Goal: Task Accomplishment & Management: Manage account settings

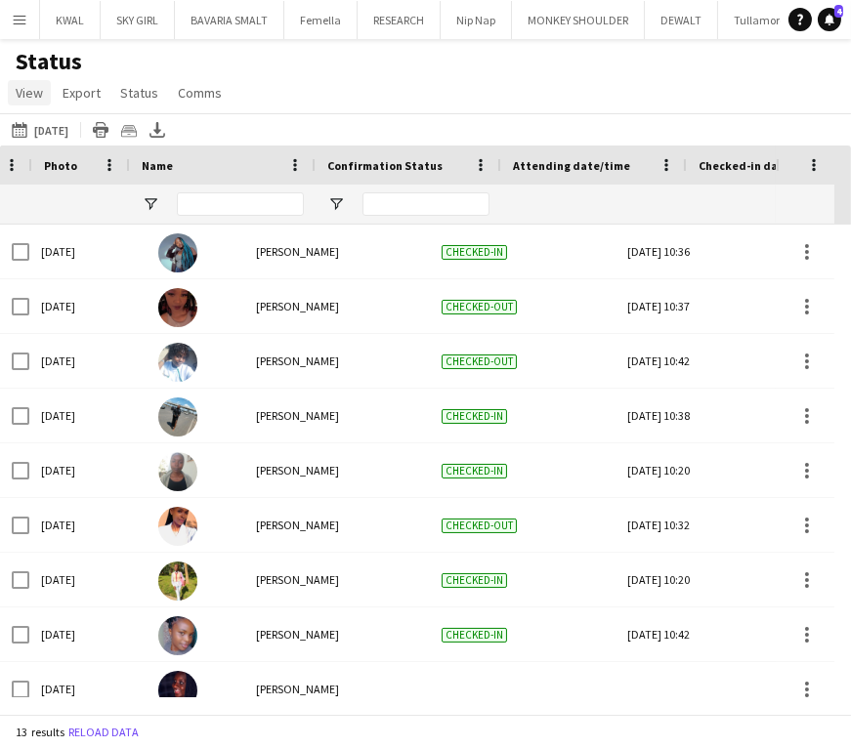
scroll to position [0, 114]
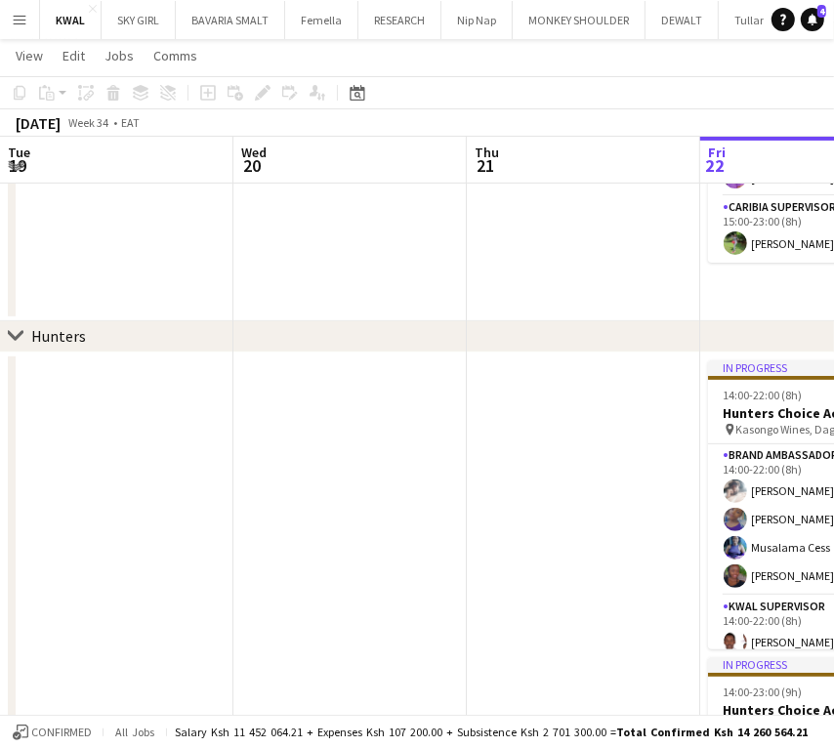
scroll to position [0, 467]
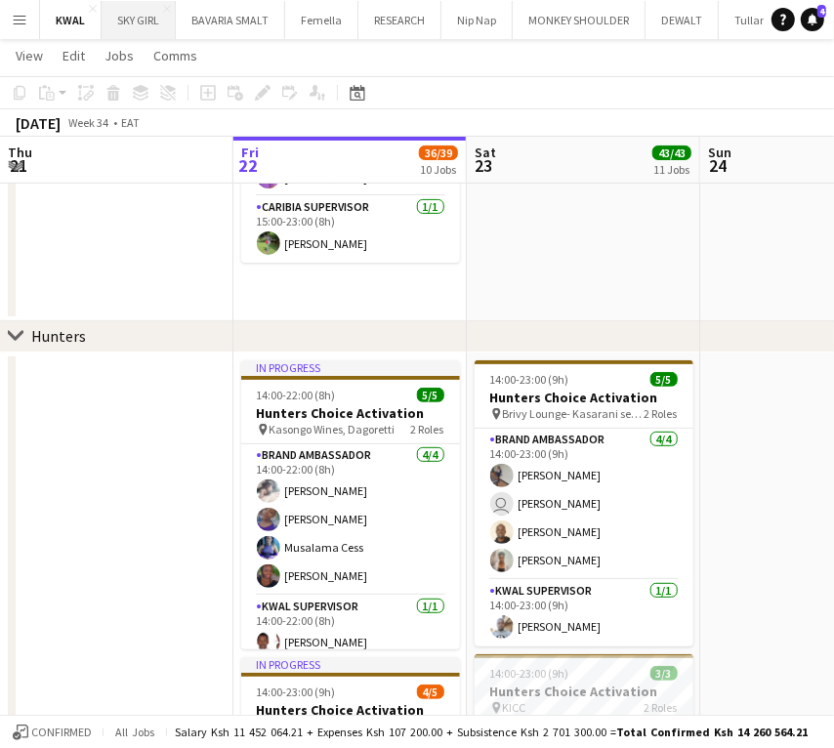
click at [140, 25] on button "SKY GIRL Close" at bounding box center [139, 20] width 74 height 38
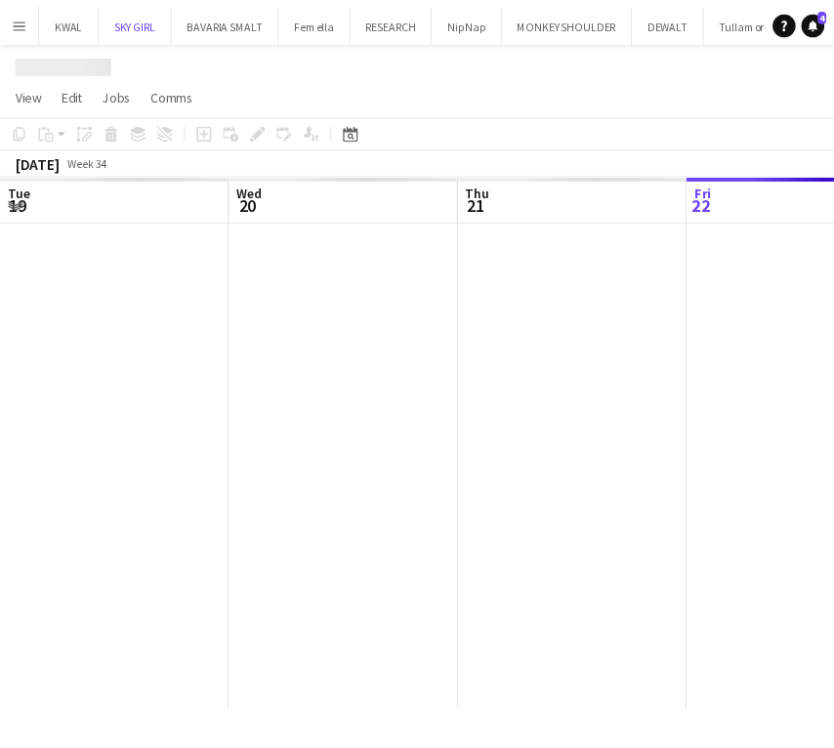
scroll to position [0, 467]
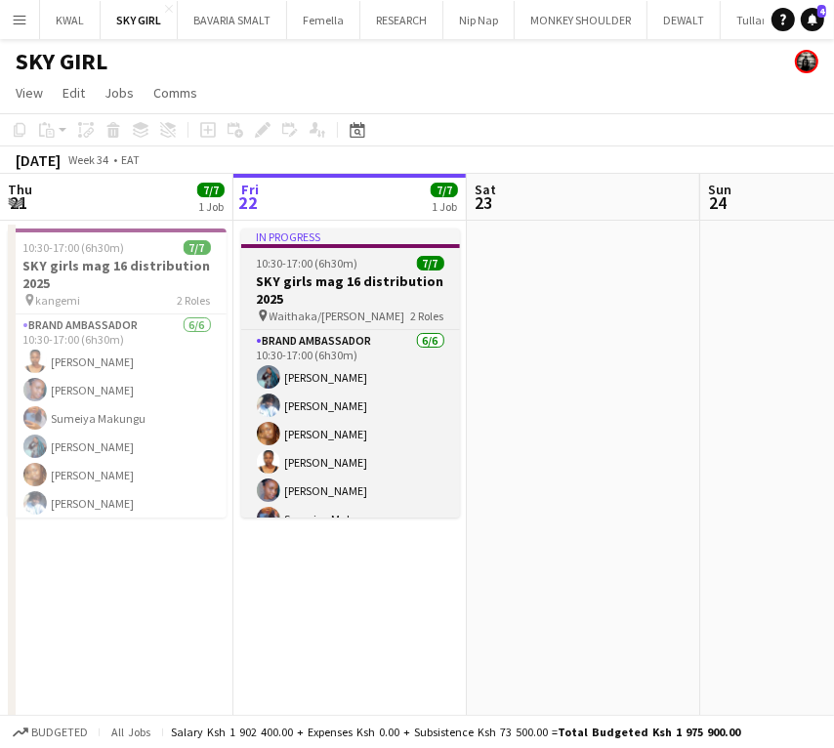
click at [308, 279] on h3 "SKY girls mag 16 distribution 2025" at bounding box center [350, 289] width 219 height 35
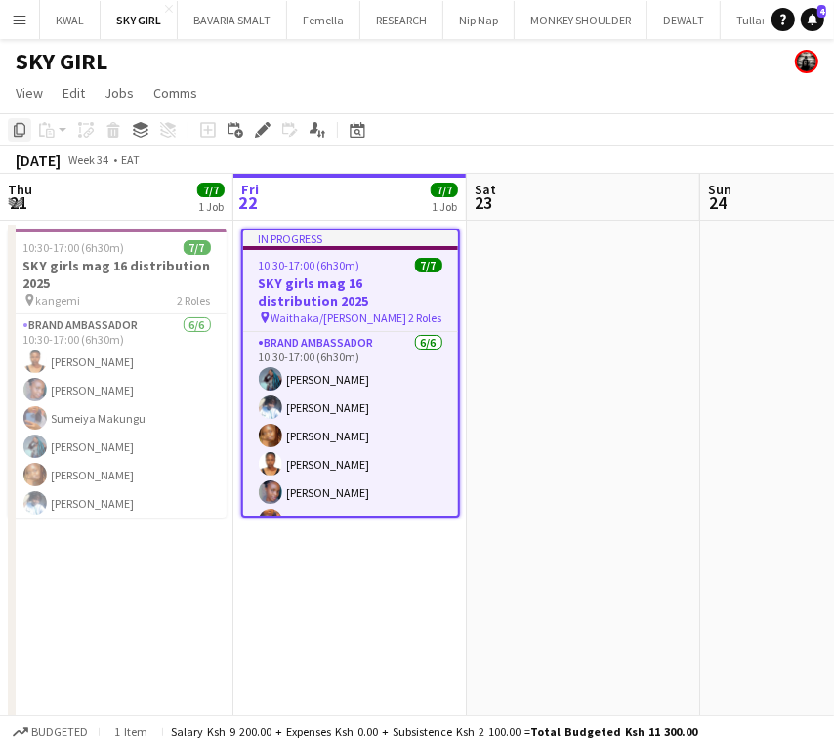
drag, startPoint x: 22, startPoint y: 122, endPoint x: 26, endPoint y: 132, distance: 10.5
click at [21, 122] on icon "Copy" at bounding box center [20, 130] width 16 height 16
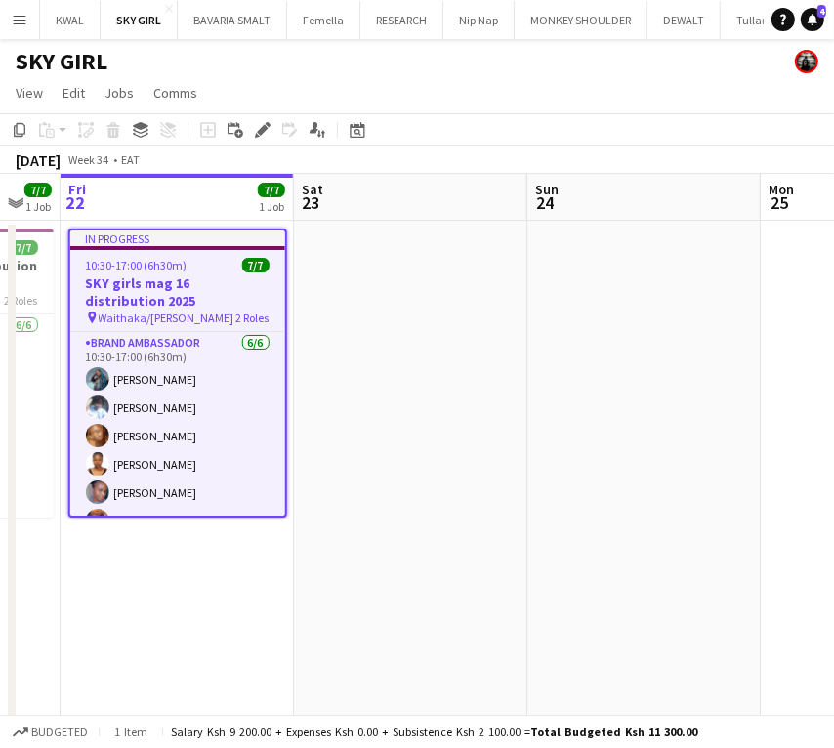
scroll to position [0, 650]
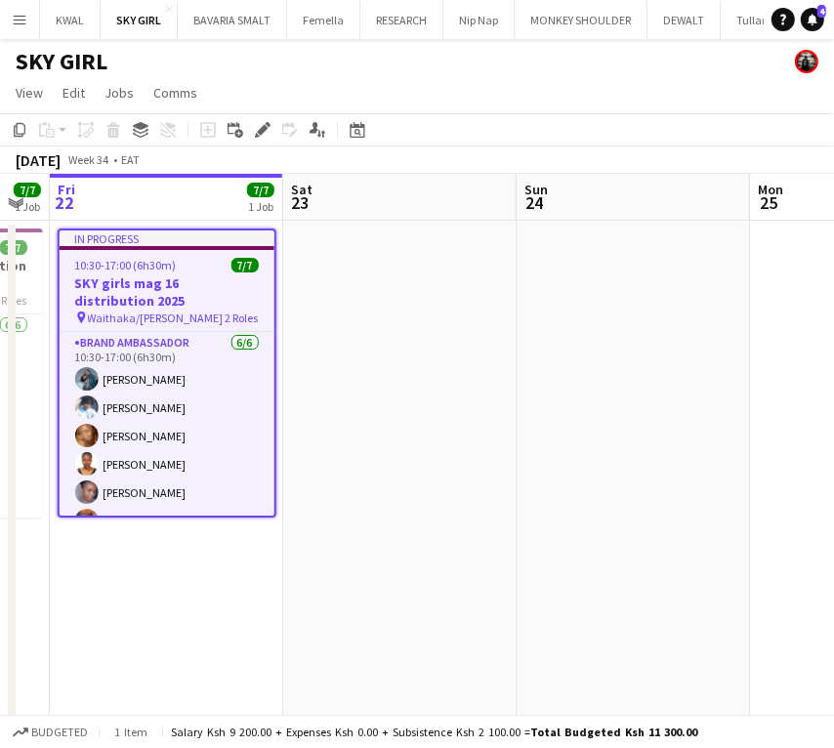
drag, startPoint x: 589, startPoint y: 410, endPoint x: 405, endPoint y: 421, distance: 183.9
click at [405, 421] on app-calendar-viewport "Tue 19 7/7 1 Job Wed 20 13/14 2 Jobs Thu 21 7/7 1 Job Fri 22 7/7 1 Job Sat 23 S…" at bounding box center [417, 514] width 834 height 680
click at [414, 282] on app-date-cell at bounding box center [399, 537] width 233 height 633
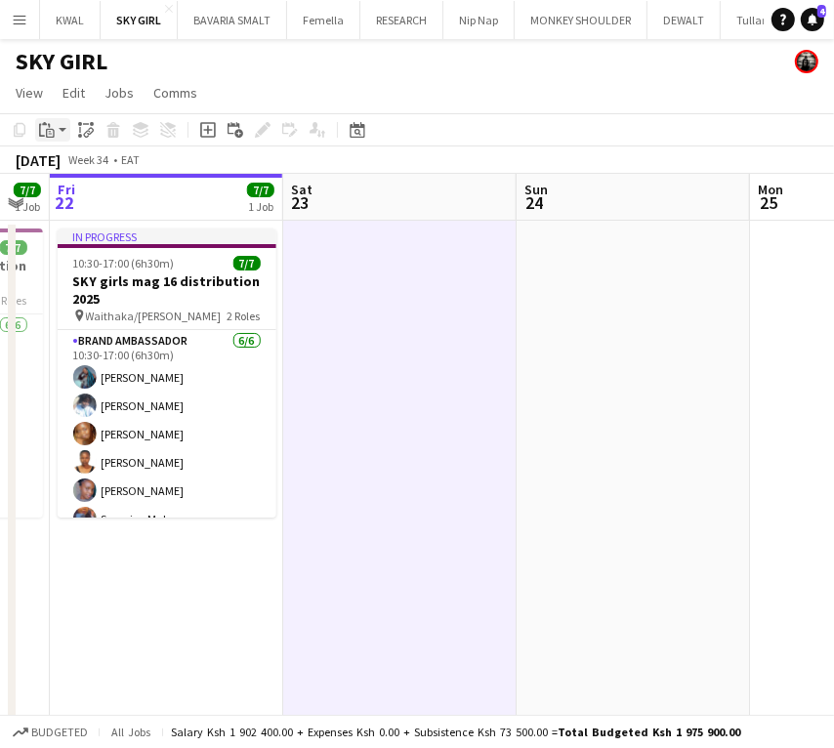
click at [62, 130] on app-action-btn "Paste" at bounding box center [52, 129] width 35 height 23
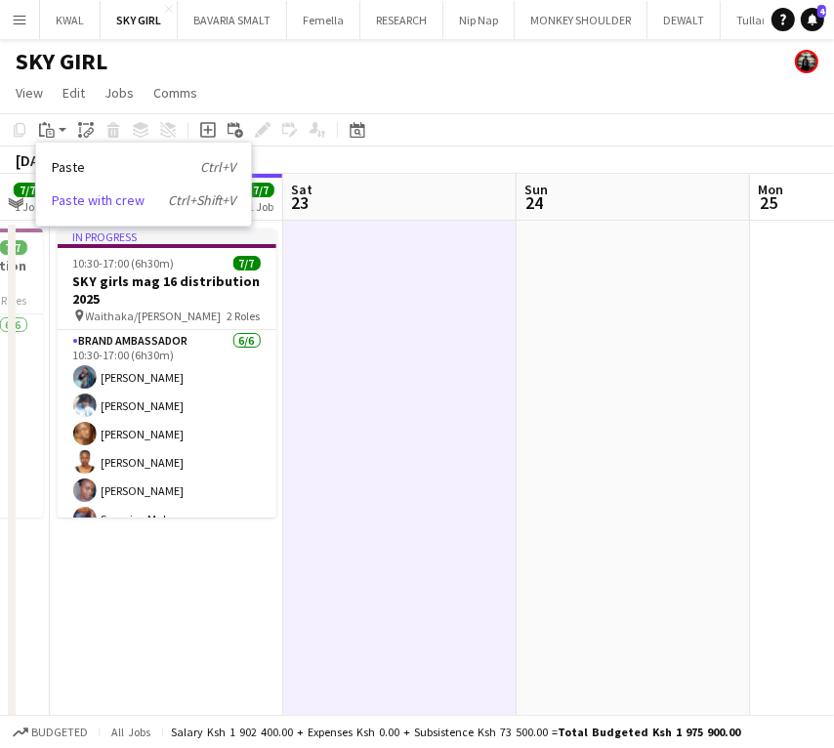
click at [84, 196] on link "Paste with crew Ctrl+Shift+V" at bounding box center [144, 200] width 184 height 18
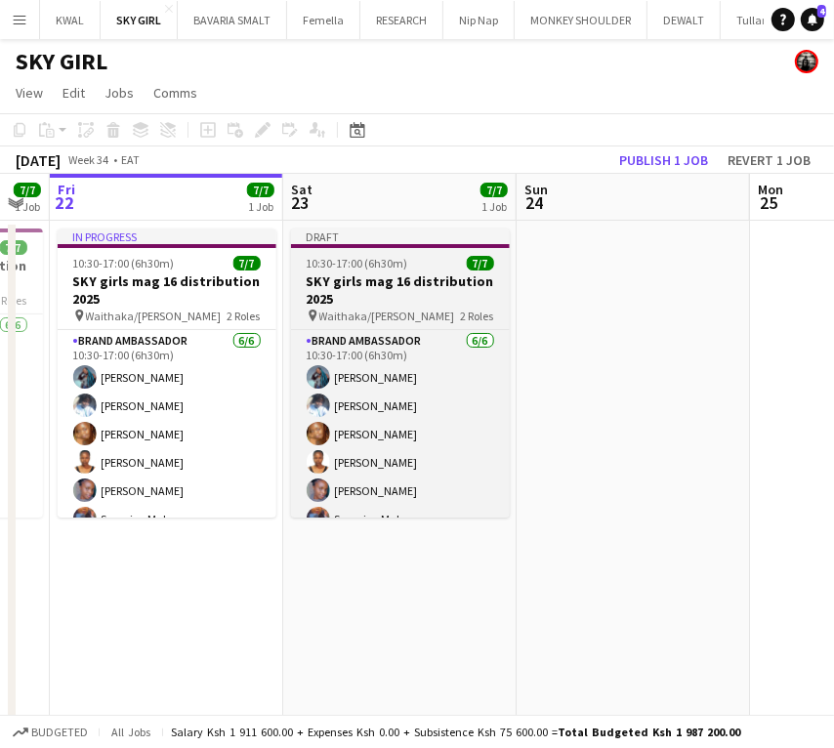
drag, startPoint x: 358, startPoint y: 292, endPoint x: 306, endPoint y: 269, distance: 57.7
click at [355, 293] on h3 "SKY girls mag 16 distribution 2025" at bounding box center [400, 289] width 219 height 35
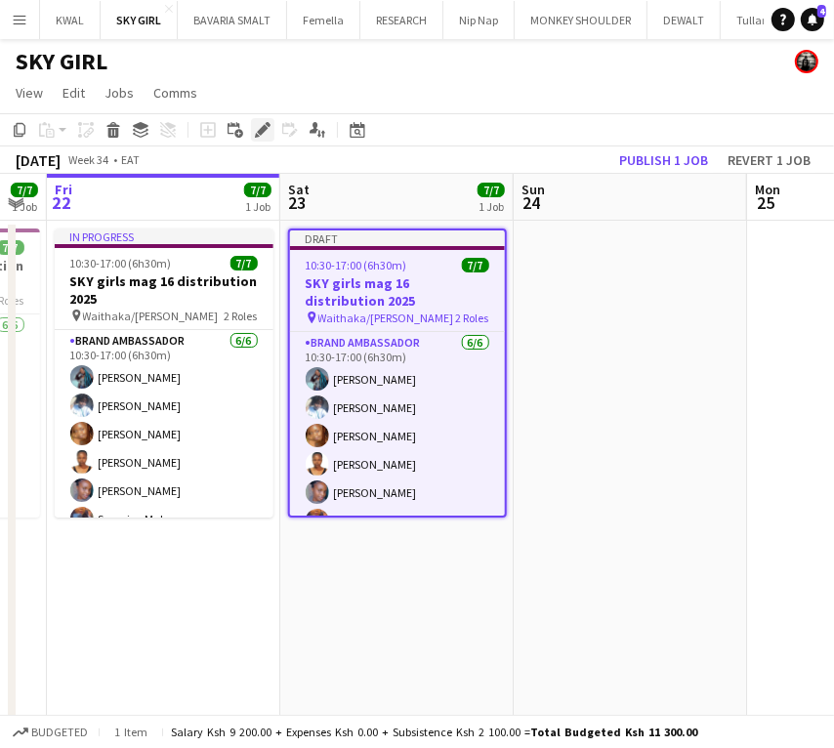
drag, startPoint x: 270, startPoint y: 127, endPoint x: 325, endPoint y: 141, distance: 57.3
click at [267, 127] on icon "Edit" at bounding box center [263, 130] width 16 height 16
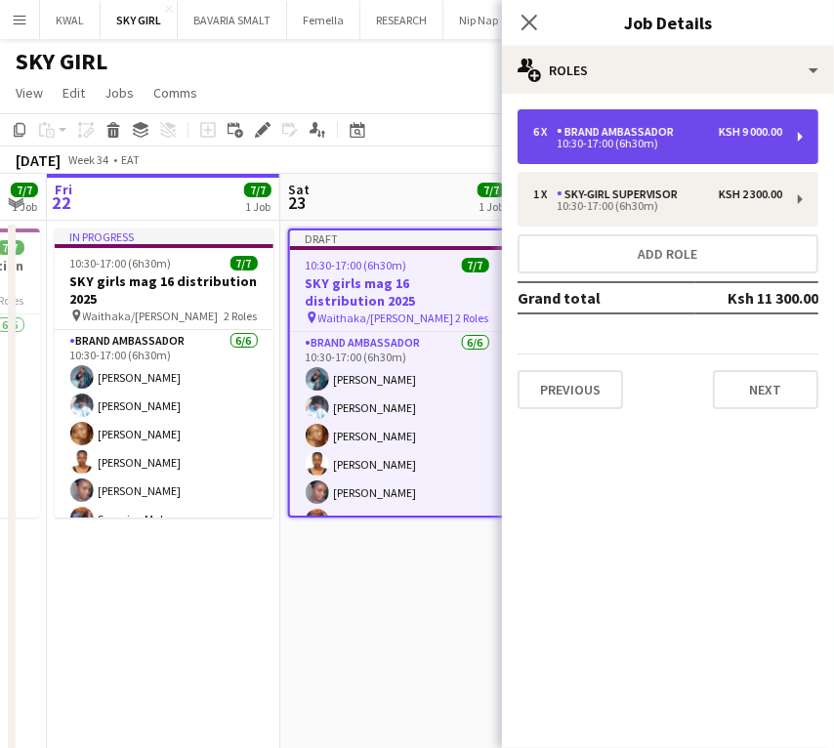
click at [668, 140] on div "10:30-17:00 (6h30m)" at bounding box center [657, 144] width 249 height 10
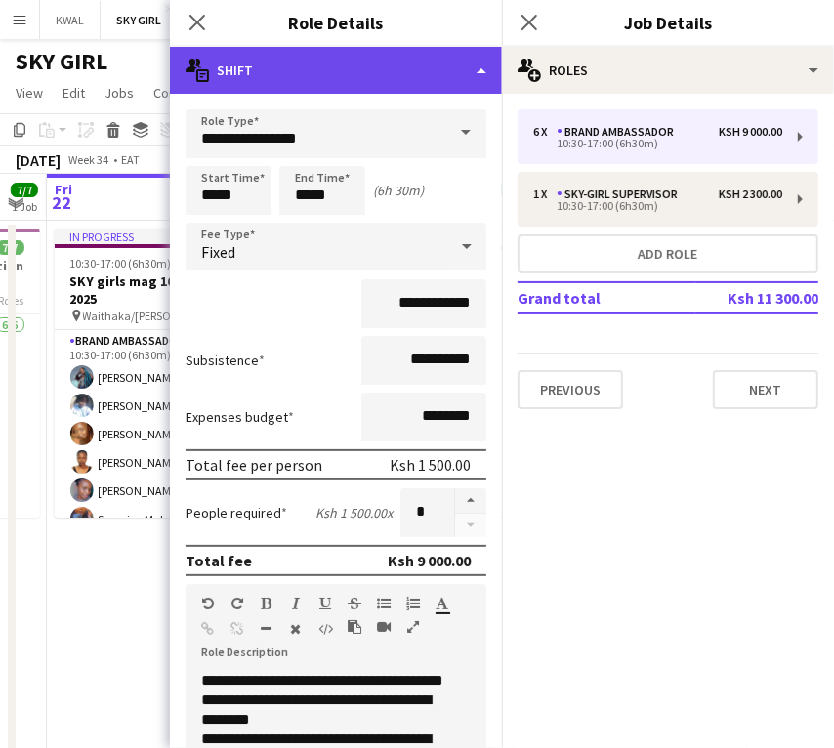
click at [326, 75] on div "multiple-actions-text Shift" at bounding box center [336, 70] width 332 height 47
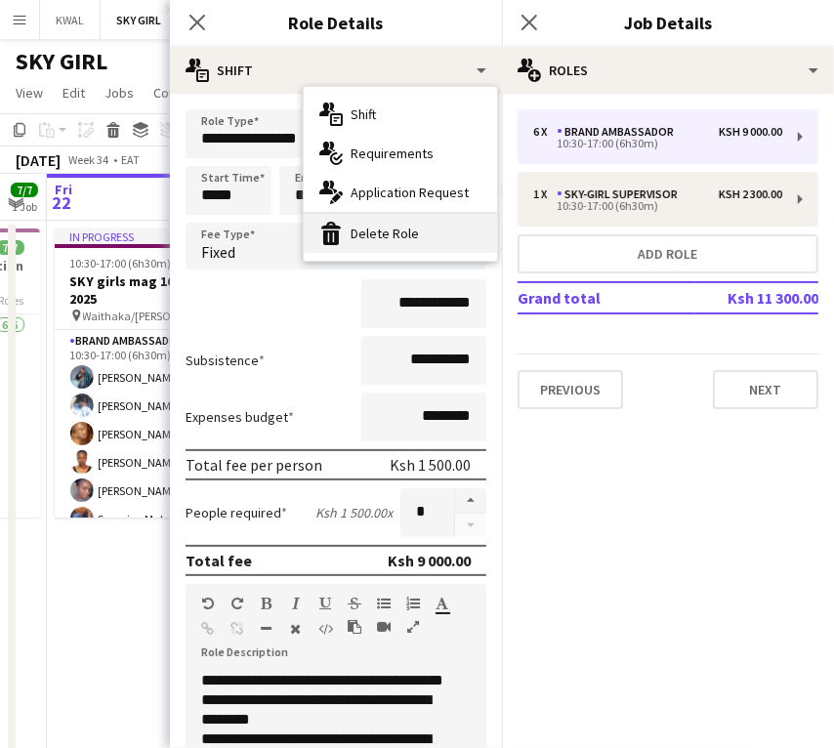
click at [384, 234] on div "bin-2 Delete Role" at bounding box center [400, 233] width 193 height 39
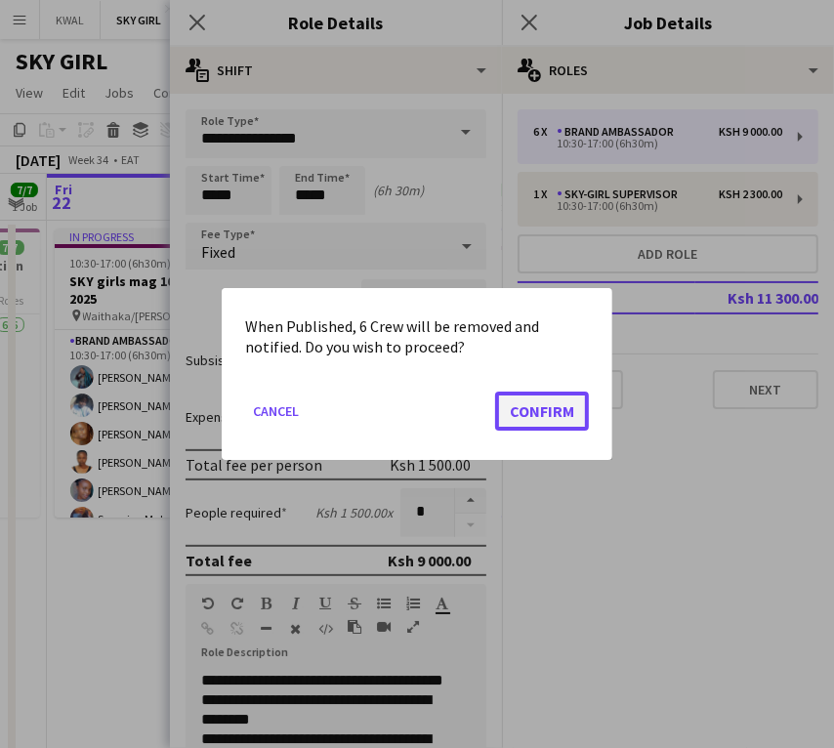
click at [532, 414] on button "Confirm" at bounding box center [542, 411] width 94 height 39
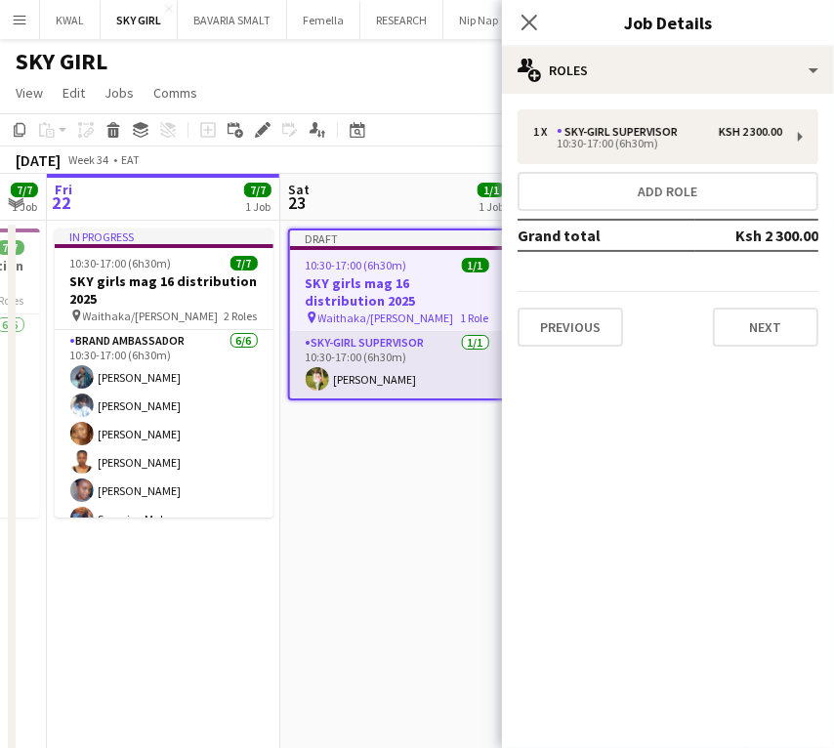
click at [394, 377] on app-card-role "SKY-GIRL SUPERVISOR [DATE] 10:30-17:00 (6h30m) [PERSON_NAME]" at bounding box center [397, 365] width 215 height 66
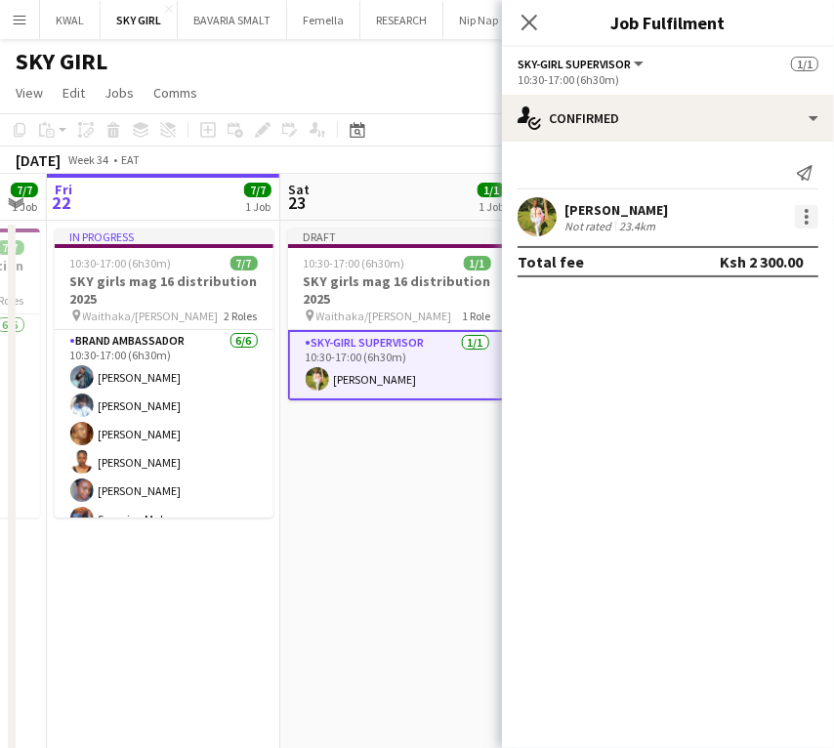
click at [811, 225] on div at bounding box center [806, 216] width 23 height 23
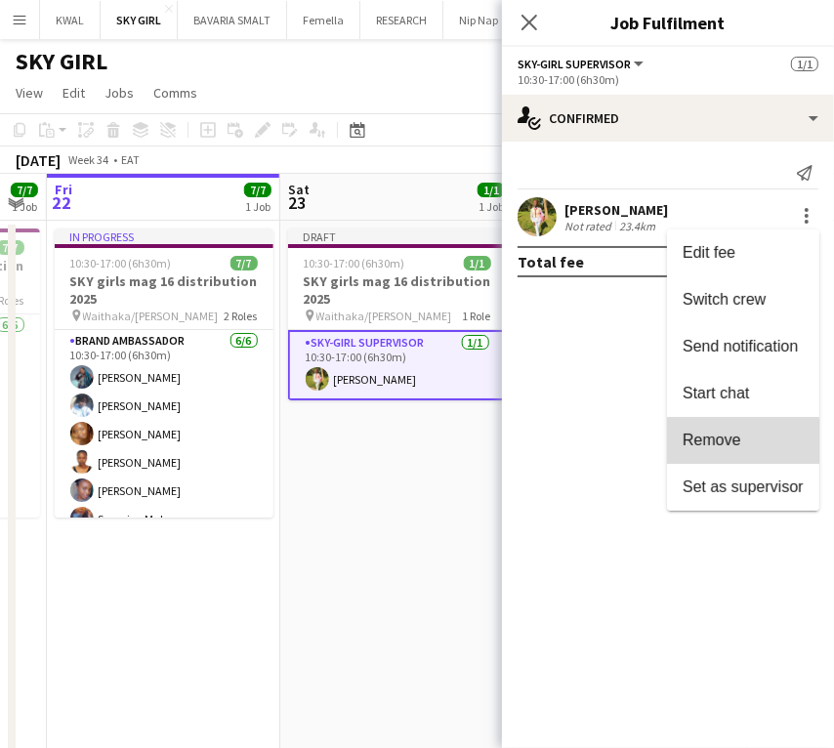
click at [713, 442] on span "Remove" at bounding box center [712, 440] width 59 height 17
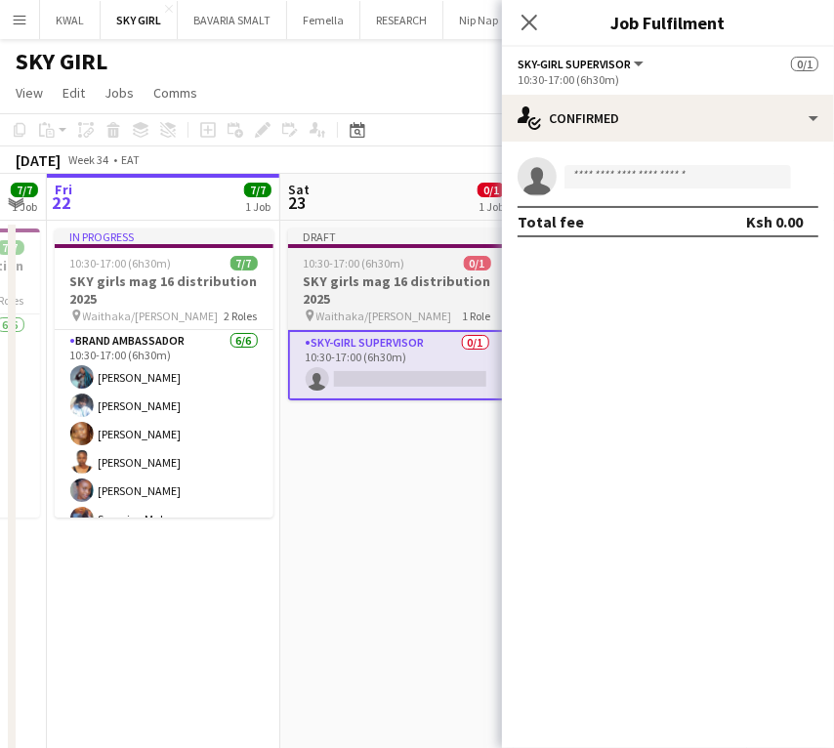
click at [353, 283] on h3 "SKY girls mag 16 distribution 2025" at bounding box center [397, 289] width 219 height 35
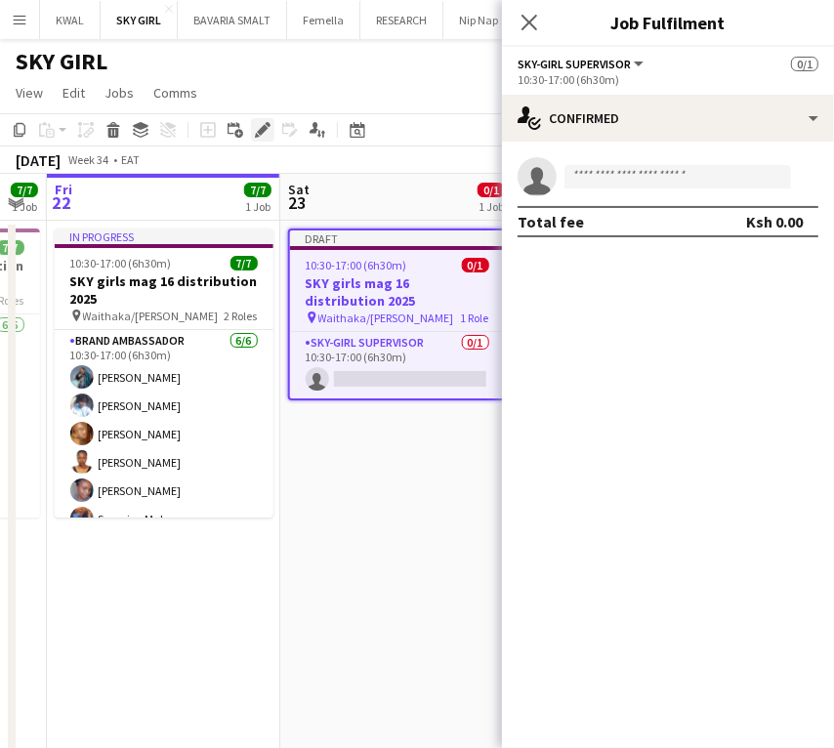
click at [258, 130] on icon at bounding box center [262, 130] width 11 height 11
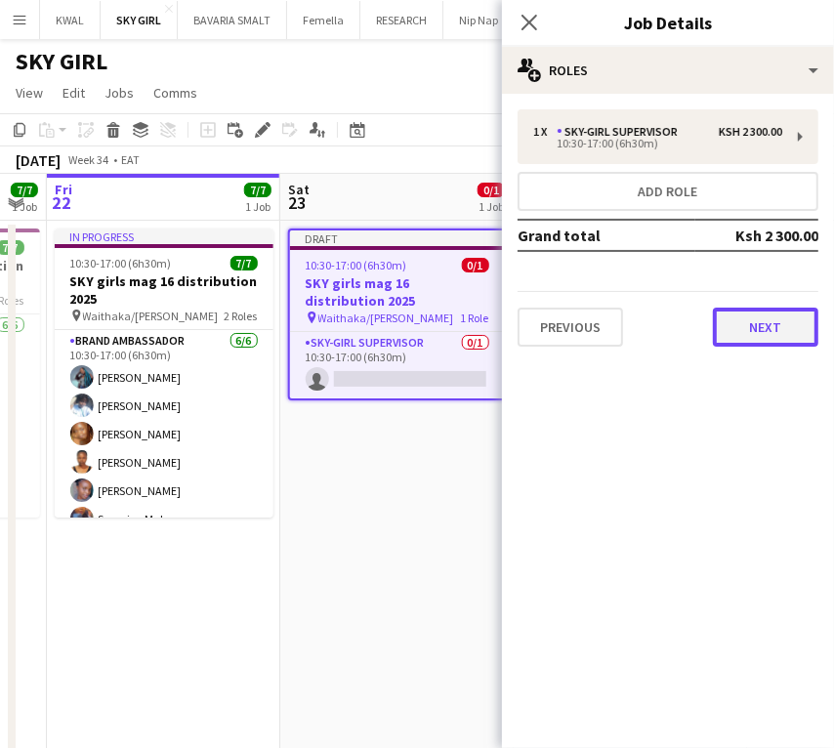
click at [763, 328] on button "Next" at bounding box center [765, 327] width 105 height 39
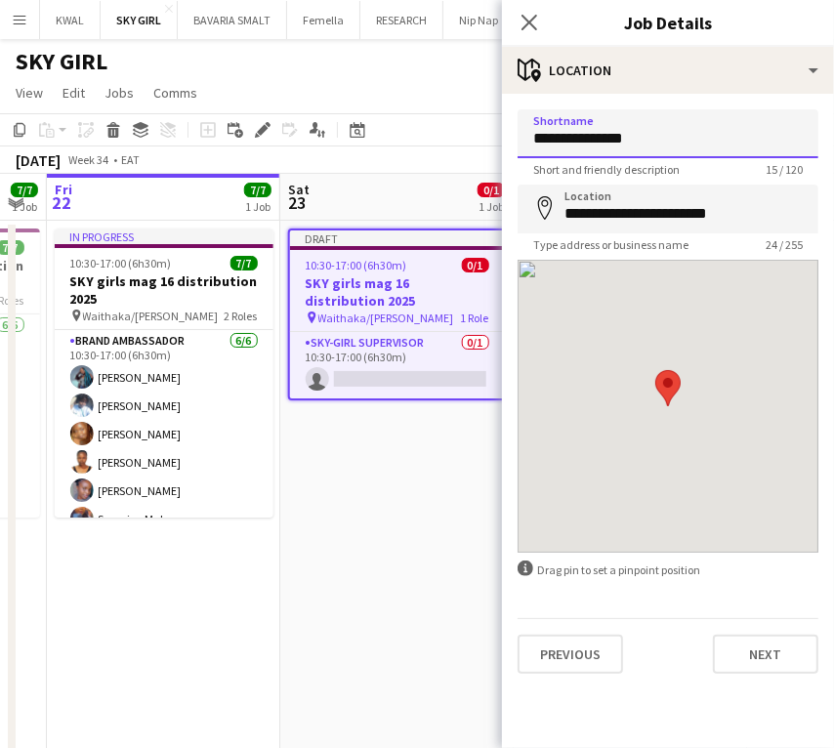
drag, startPoint x: 659, startPoint y: 138, endPoint x: 188, endPoint y: 109, distance: 471.5
click at [188, 109] on body "Menu Boards Boards Boards All jobs Status Workforce Workforce My Workforce Recr…" at bounding box center [417, 443] width 834 height 887
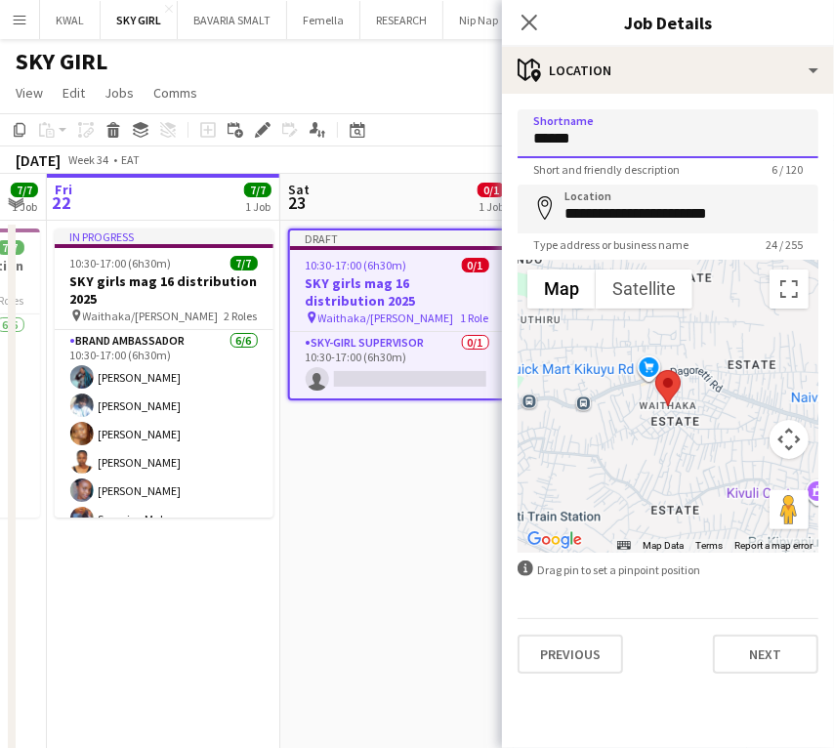
click at [493, 153] on body "Menu Boards Boards Boards All jobs Status Workforce Workforce My Workforce Recr…" at bounding box center [417, 443] width 834 height 887
type input "******"
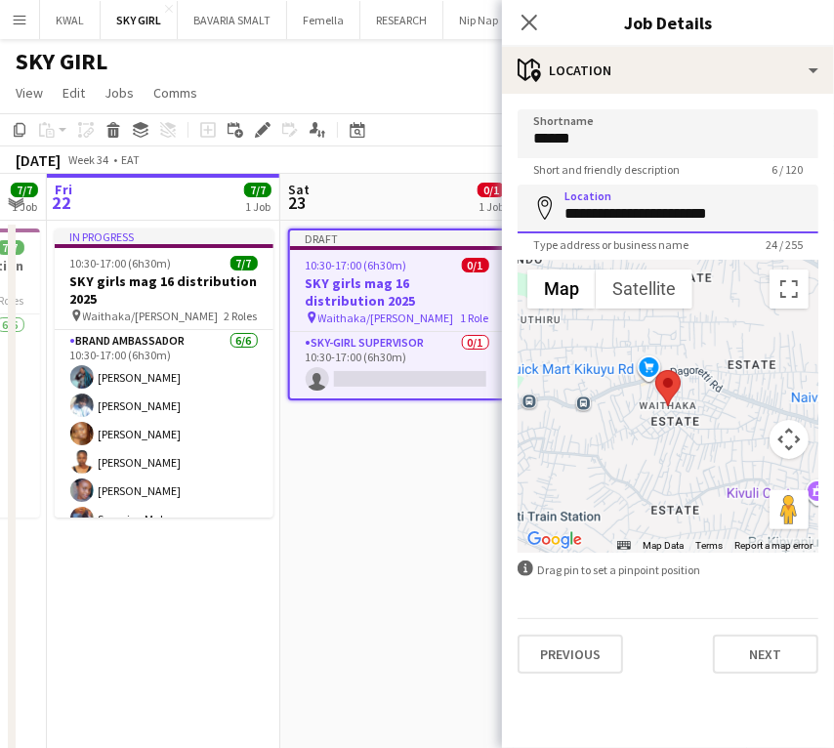
drag, startPoint x: 567, startPoint y: 215, endPoint x: 823, endPoint y: 191, distance: 256.9
click at [833, 193] on html "Menu Boards Boards Boards All jobs Status Workforce Workforce My Workforce Recr…" at bounding box center [417, 443] width 834 height 887
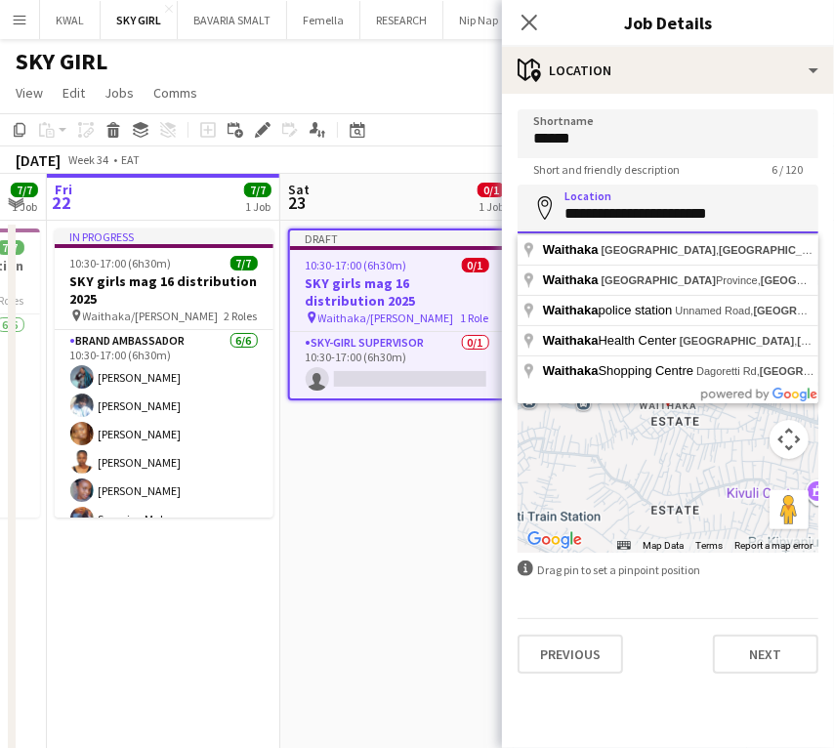
paste input
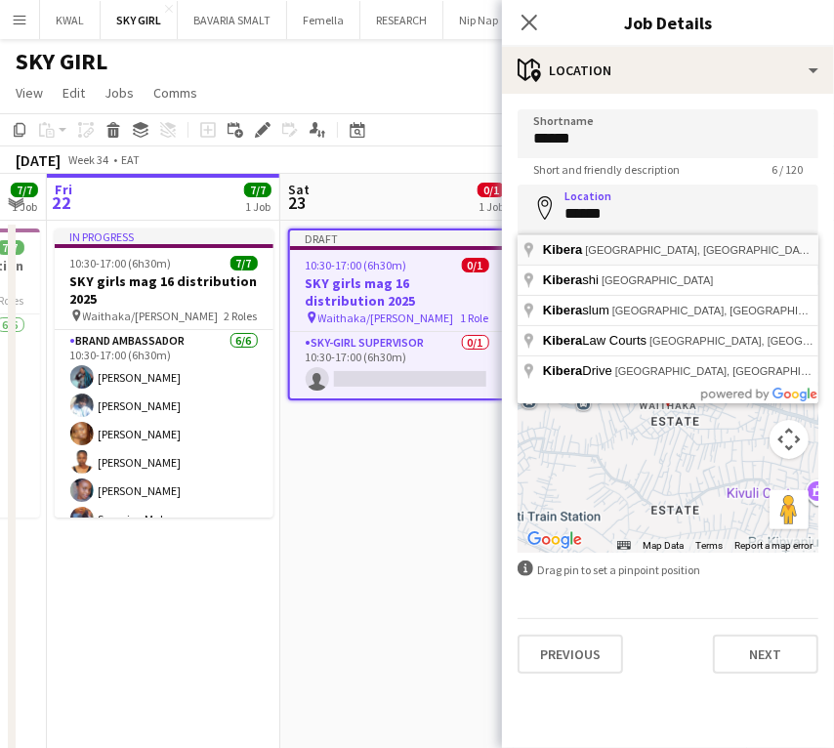
type input "**********"
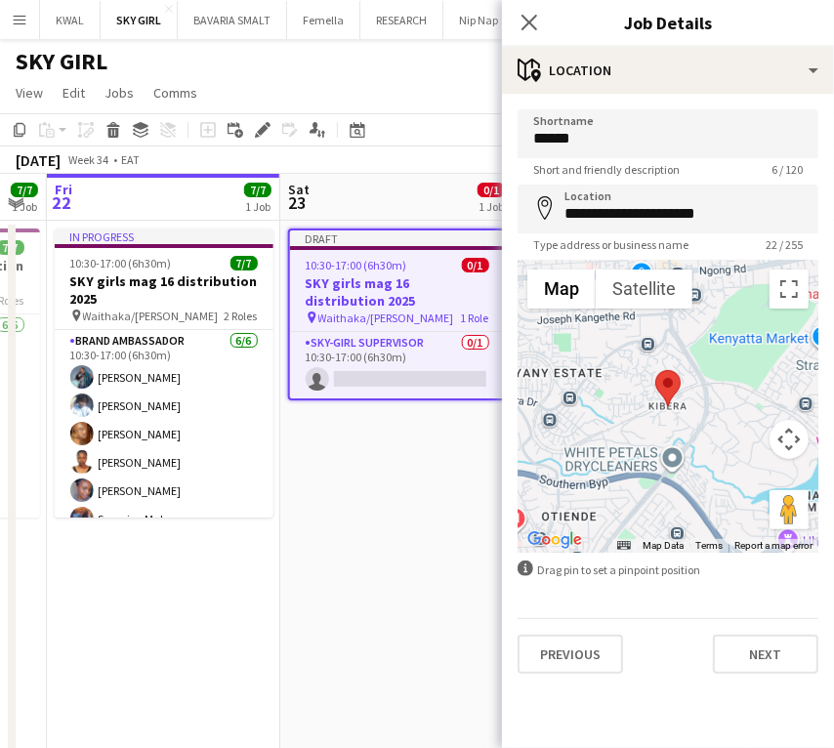
click at [378, 474] on app-date-cell "Draft 10:30-17:00 (6h30m) 0/1 SKY girls mag 16 distribution 2025 pin Waithaka/R…" at bounding box center [396, 537] width 233 height 633
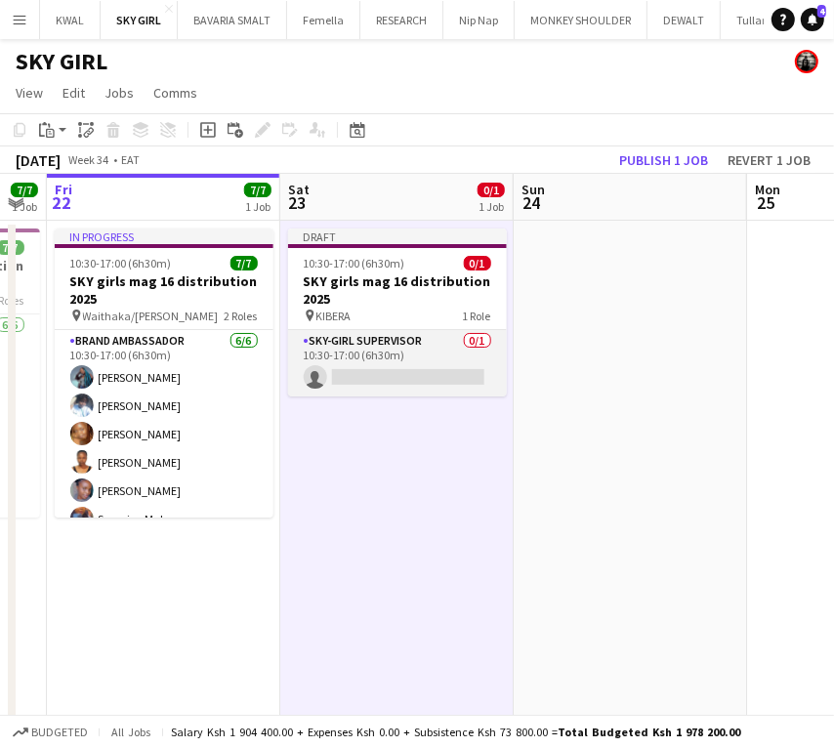
click at [411, 387] on app-card-role "SKY-GIRL SUPERVISOR 0/1 10:30-17:00 (6h30m) single-neutral-actions" at bounding box center [397, 363] width 219 height 66
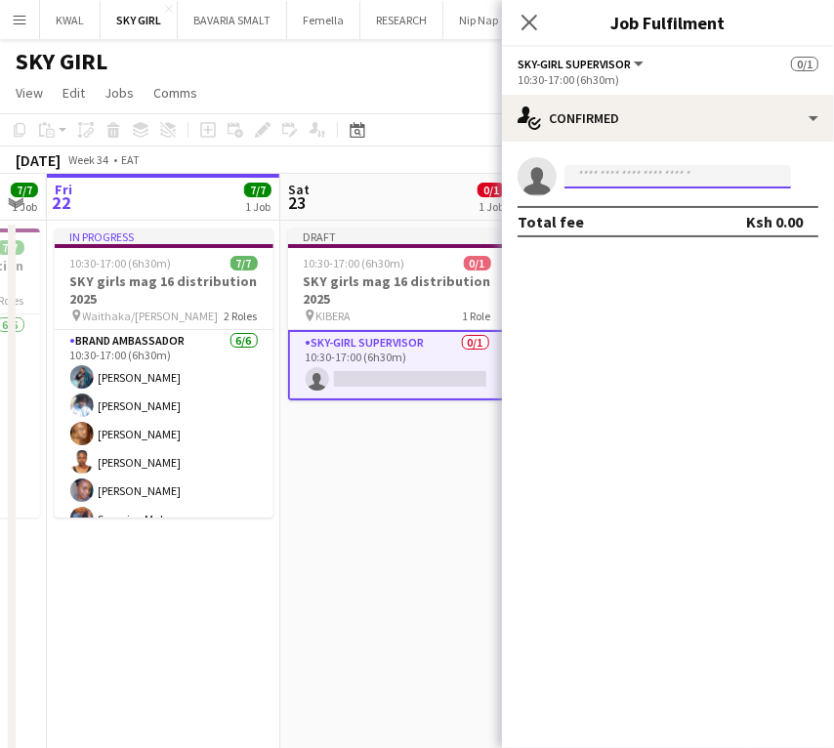
click at [643, 180] on input at bounding box center [677, 176] width 227 height 23
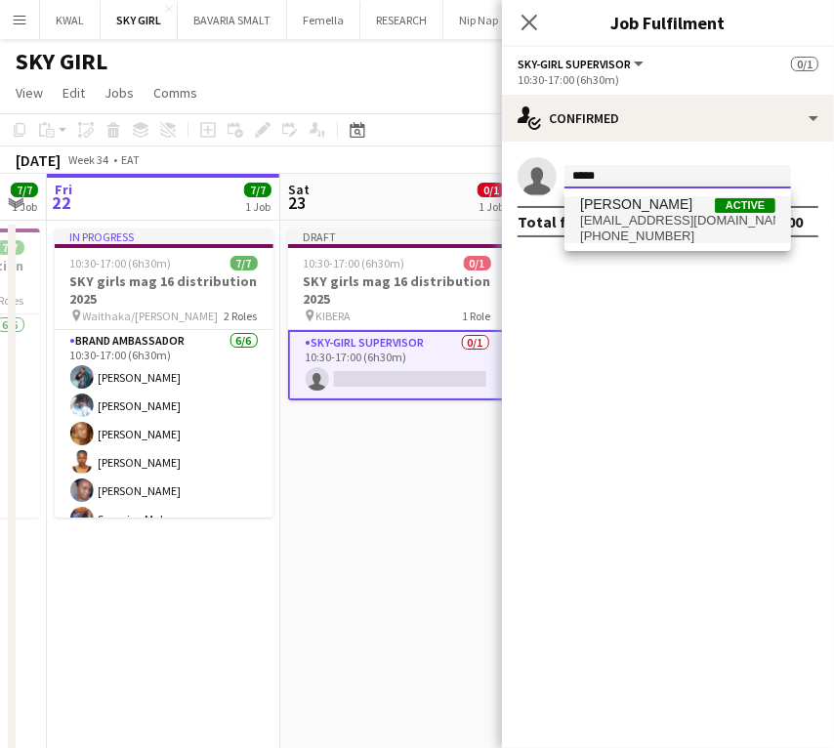
type input "*****"
click at [633, 228] on span "[PHONE_NUMBER]" at bounding box center [677, 236] width 195 height 16
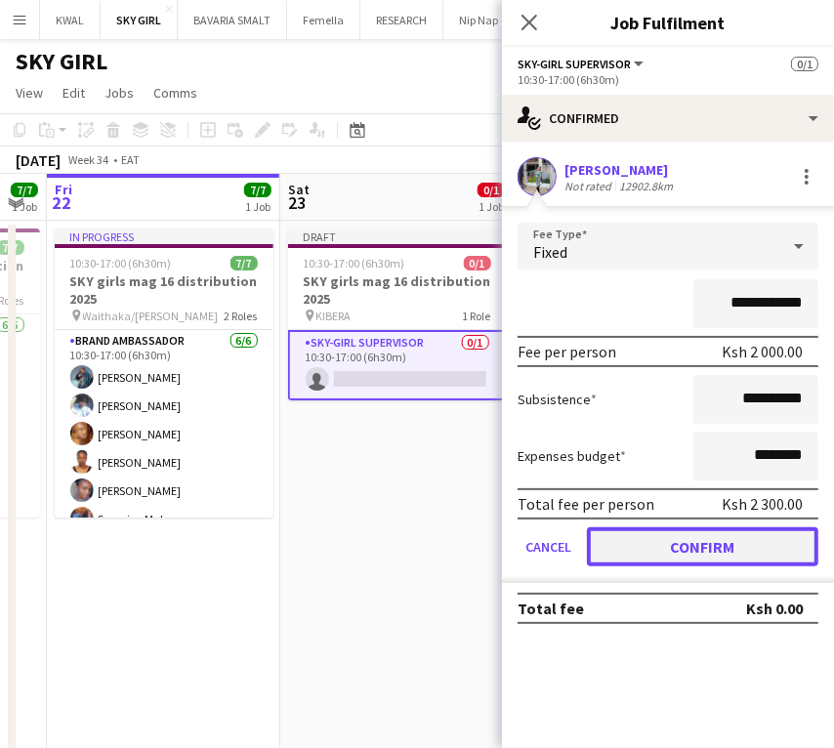
click at [713, 551] on button "Confirm" at bounding box center [702, 546] width 231 height 39
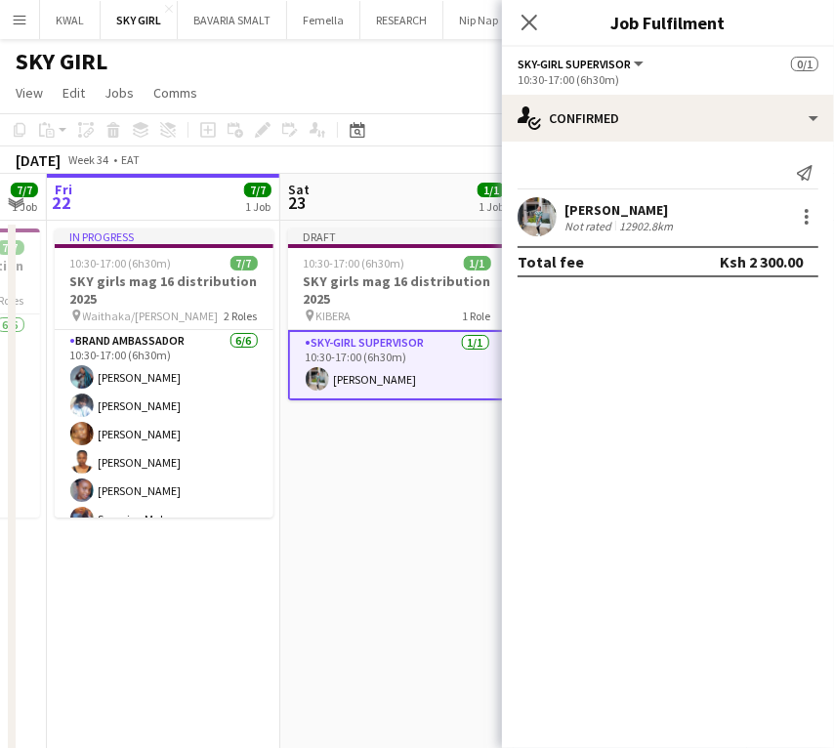
click at [344, 535] on app-date-cell "Draft 10:30-17:00 (6h30m) 1/1 SKY girls mag 16 distribution 2025 pin KIBERA 1 R…" at bounding box center [396, 537] width 233 height 633
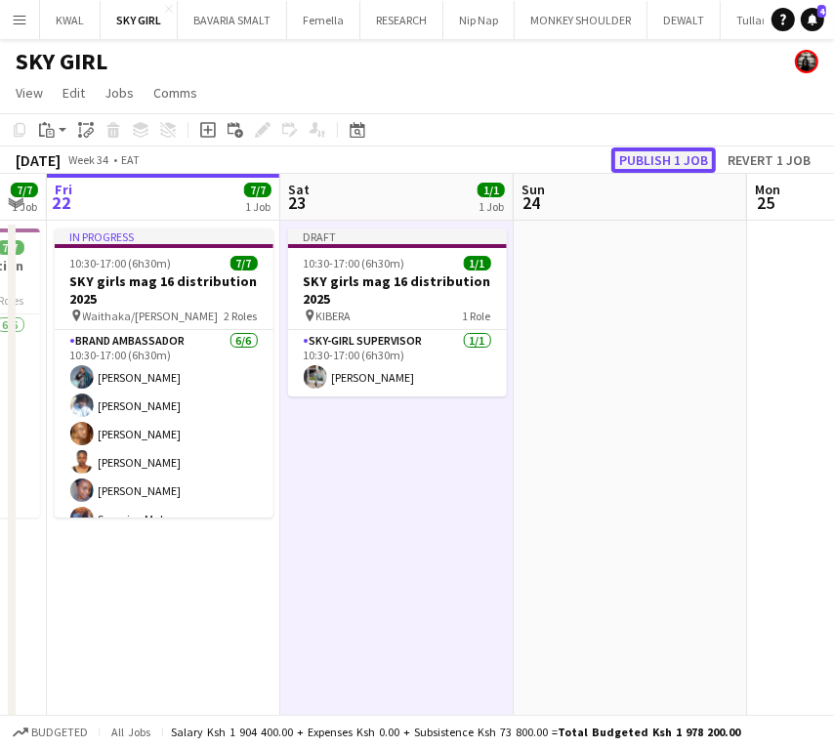
click at [671, 158] on button "Publish 1 job" at bounding box center [663, 159] width 104 height 25
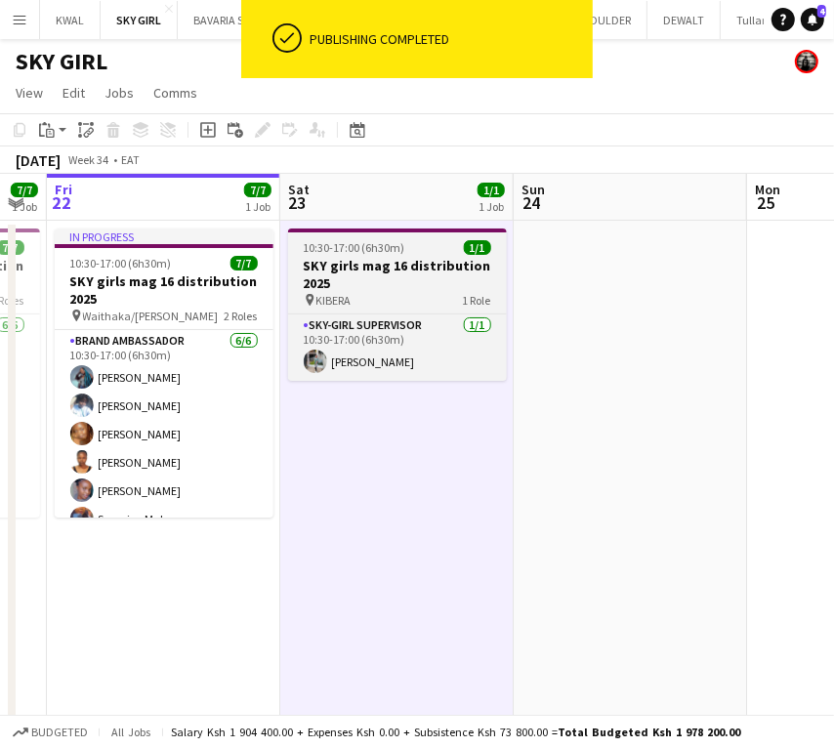
click at [349, 273] on h3 "SKY girls mag 16 distribution 2025" at bounding box center [397, 274] width 219 height 35
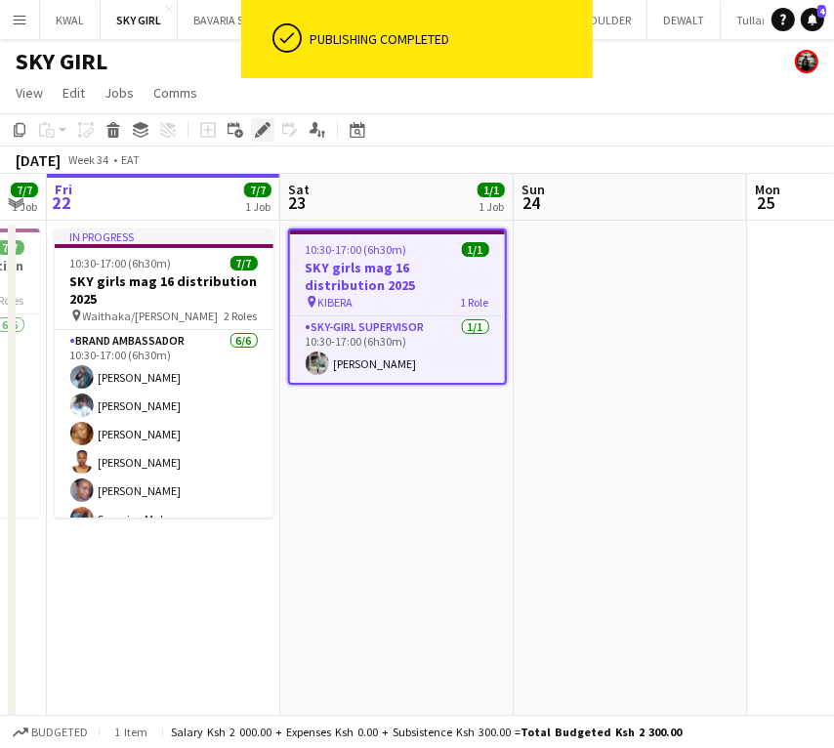
click at [264, 119] on div "Edit" at bounding box center [262, 129] width 23 height 23
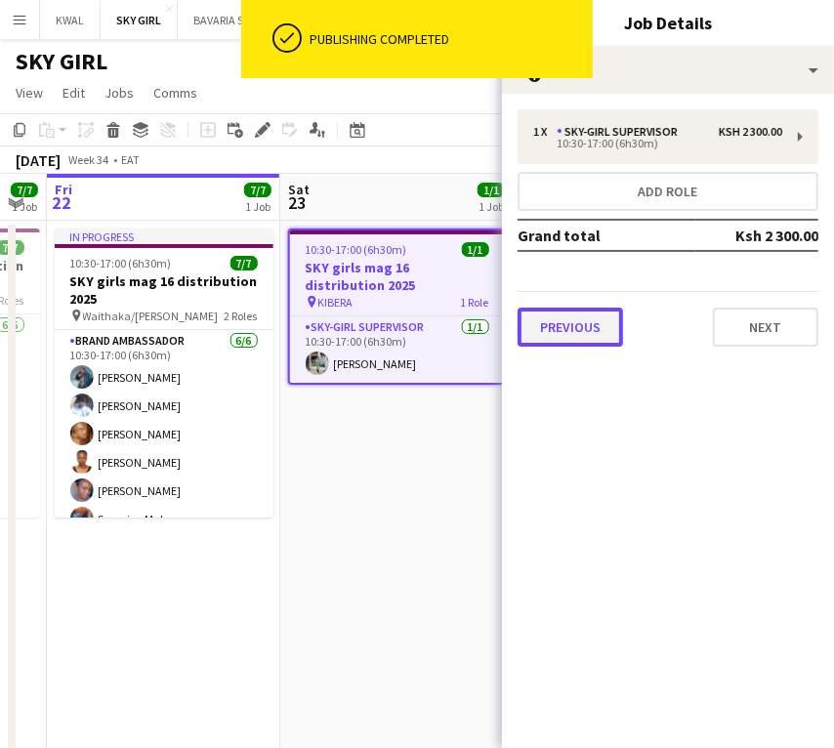
click at [579, 334] on button "Previous" at bounding box center [570, 327] width 105 height 39
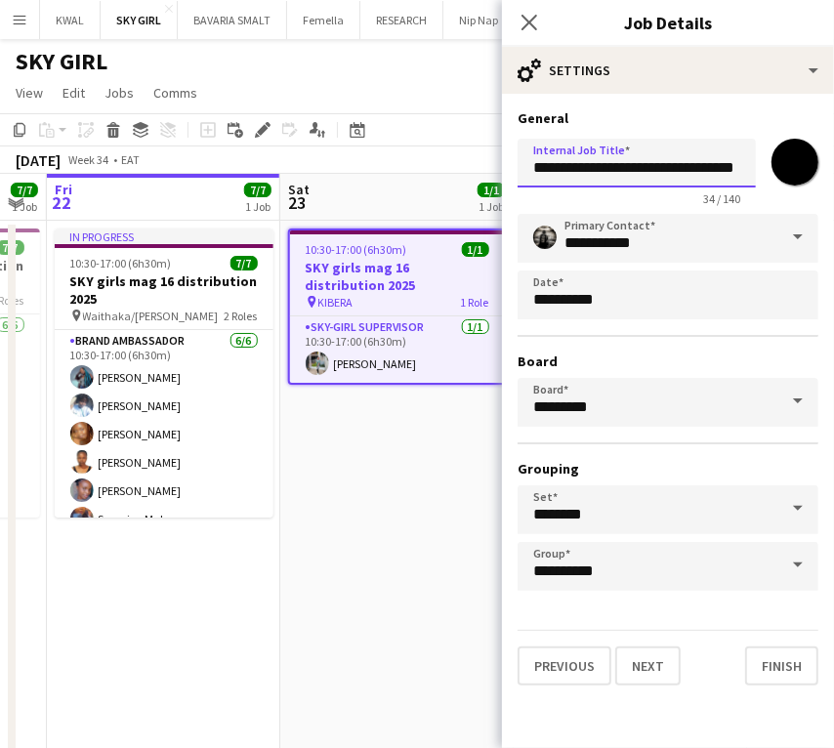
scroll to position [0, 12]
drag, startPoint x: 644, startPoint y: 167, endPoint x: 864, endPoint y: 148, distance: 220.5
click at [833, 148] on html "Menu Boards Boards Boards All jobs Status Workforce Workforce My Workforce Recr…" at bounding box center [417, 443] width 834 height 887
drag, startPoint x: 744, startPoint y: 164, endPoint x: 445, endPoint y: 189, distance: 299.9
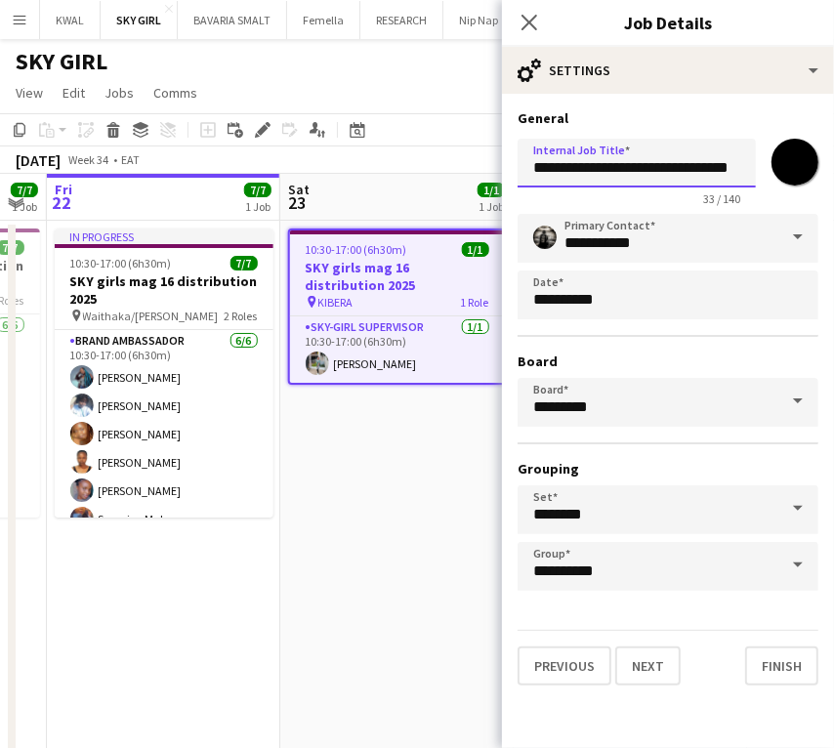
click at [445, 189] on body "Menu Boards Boards Boards All jobs Status Workforce Workforce My Workforce Recr…" at bounding box center [417, 443] width 834 height 887
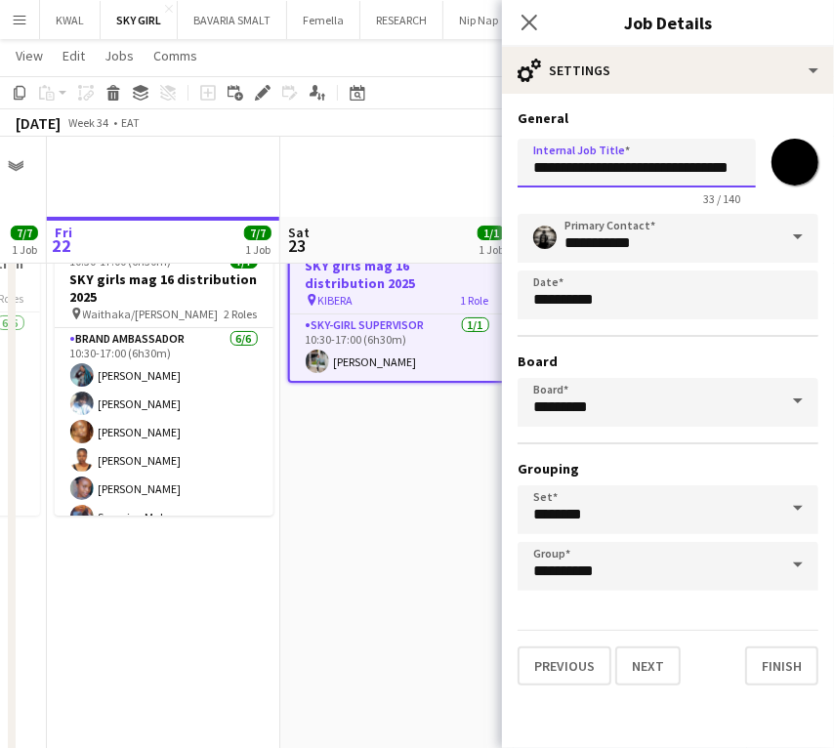
scroll to position [136, 0]
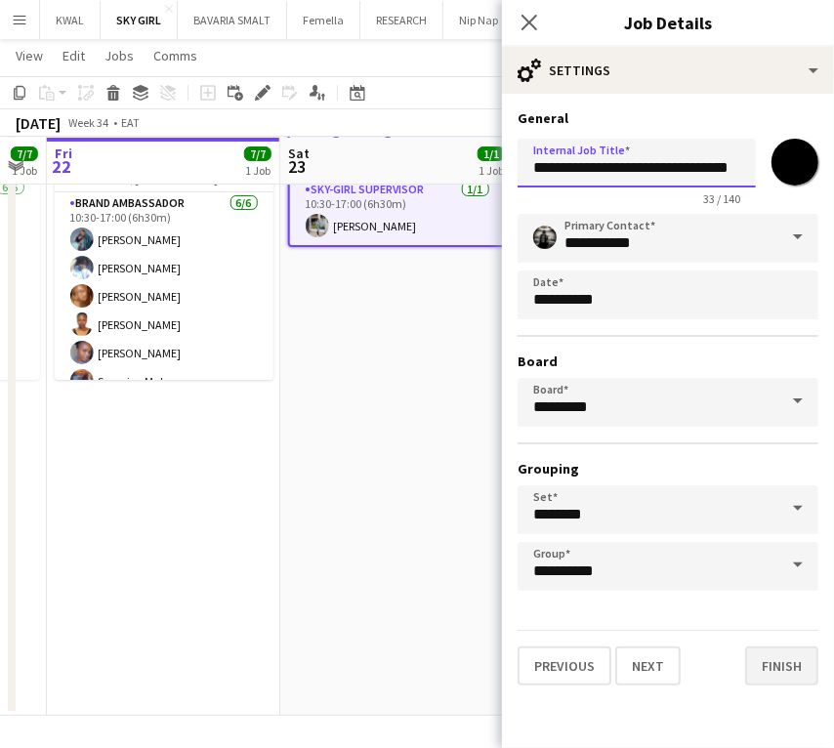
type input "**********"
drag, startPoint x: 793, startPoint y: 652, endPoint x: 742, endPoint y: 648, distance: 50.9
click at [789, 652] on button "Finish" at bounding box center [781, 665] width 73 height 39
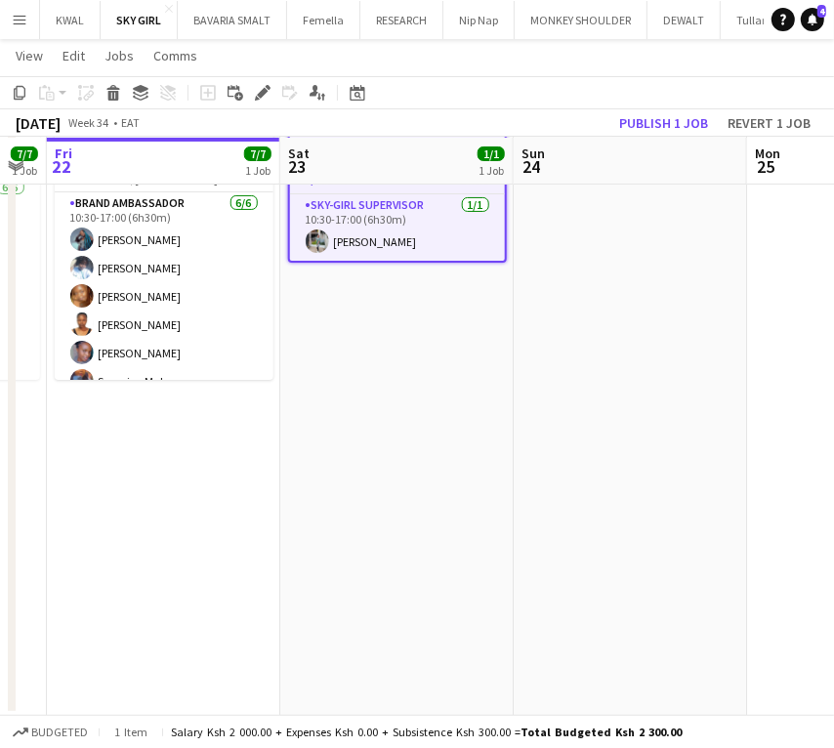
click at [216, 436] on app-date-cell "In progress 10:30-17:00 (6h30m) 7/7 SKY girls mag 16 distribution 2025 pin Wait…" at bounding box center [163, 399] width 233 height 633
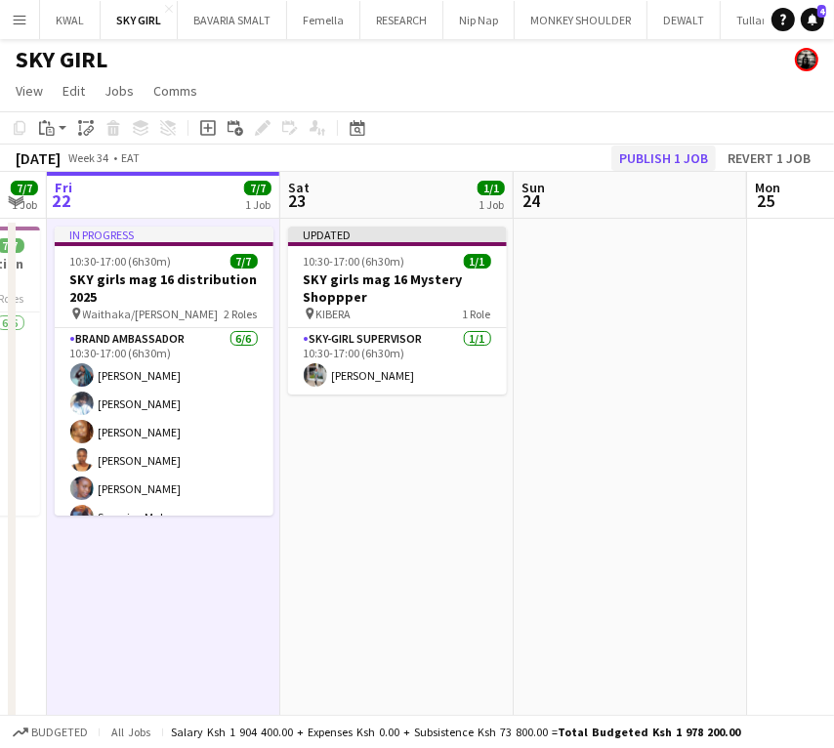
scroll to position [0, 0]
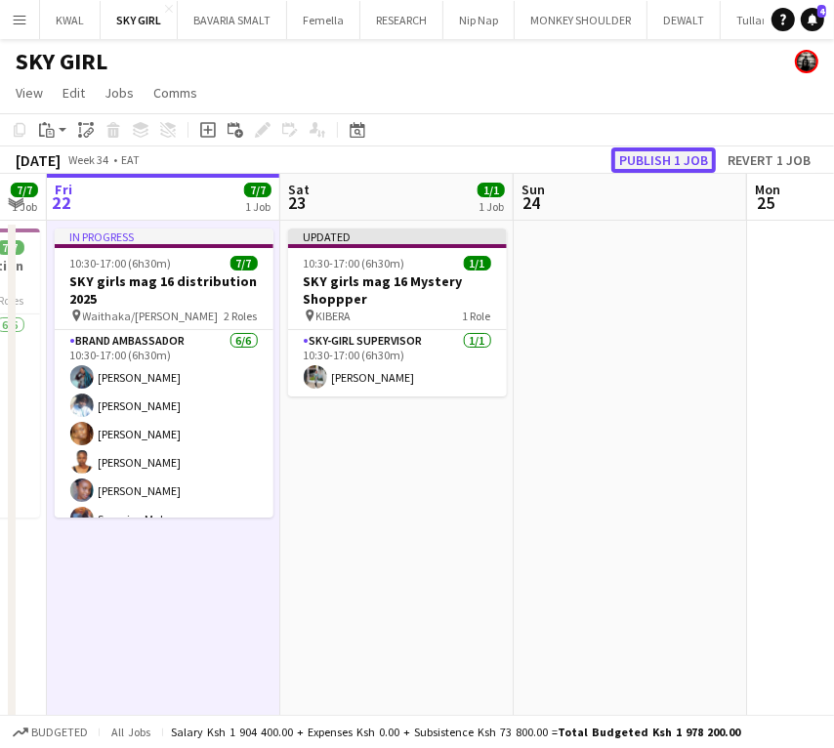
click at [657, 162] on button "Publish 1 job" at bounding box center [663, 159] width 104 height 25
